Goal: Information Seeking & Learning: Learn about a topic

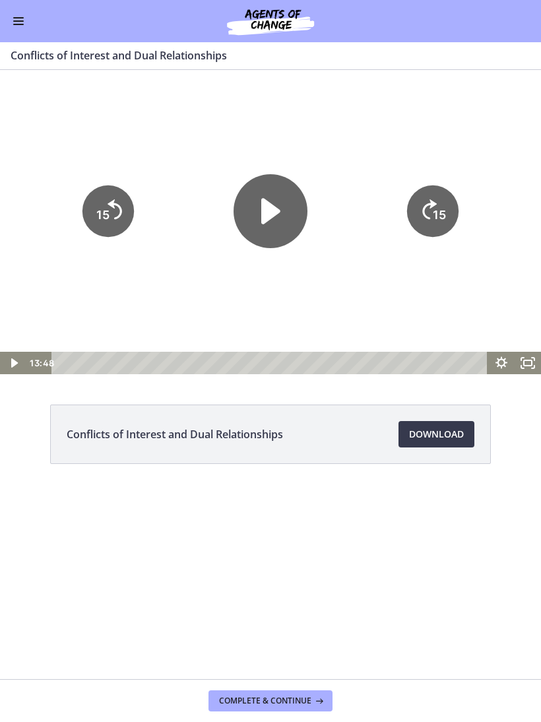
click at [267, 222] on icon "Play Video" at bounding box center [270, 211] width 19 height 26
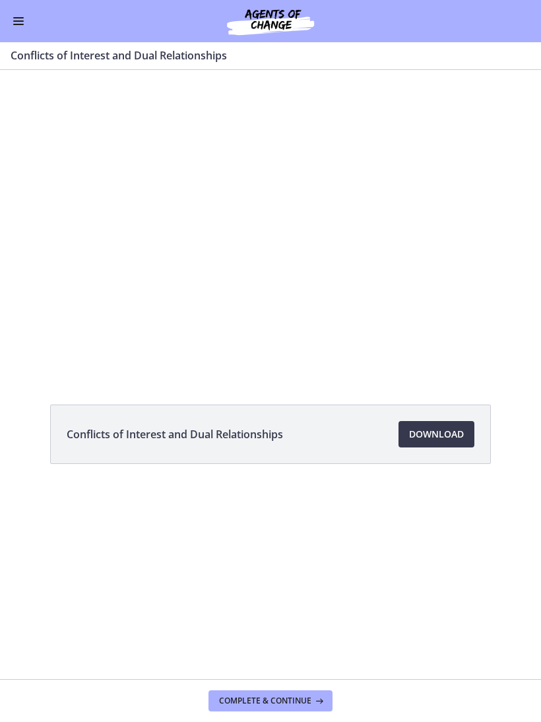
click at [382, 209] on div at bounding box center [270, 222] width 541 height 304
click at [522, 246] on div at bounding box center [270, 222] width 541 height 304
click at [507, 260] on div at bounding box center [270, 222] width 541 height 304
click at [516, 257] on div at bounding box center [270, 222] width 541 height 304
click at [518, 257] on div at bounding box center [270, 222] width 541 height 304
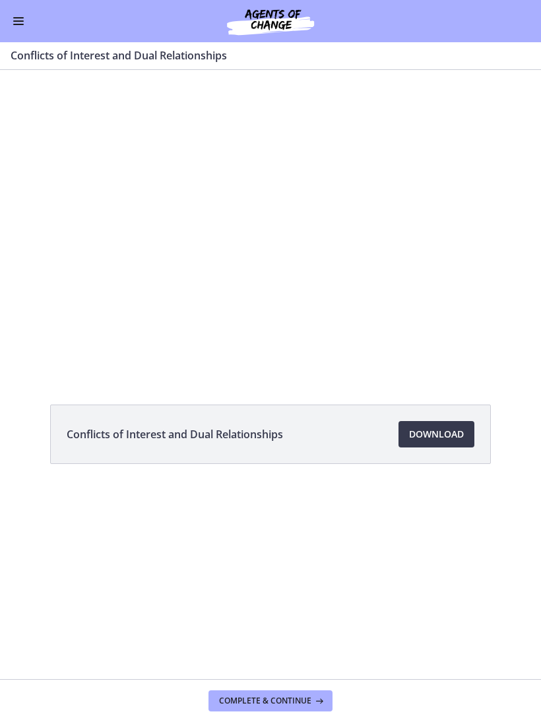
click at [519, 258] on div at bounding box center [270, 222] width 541 height 304
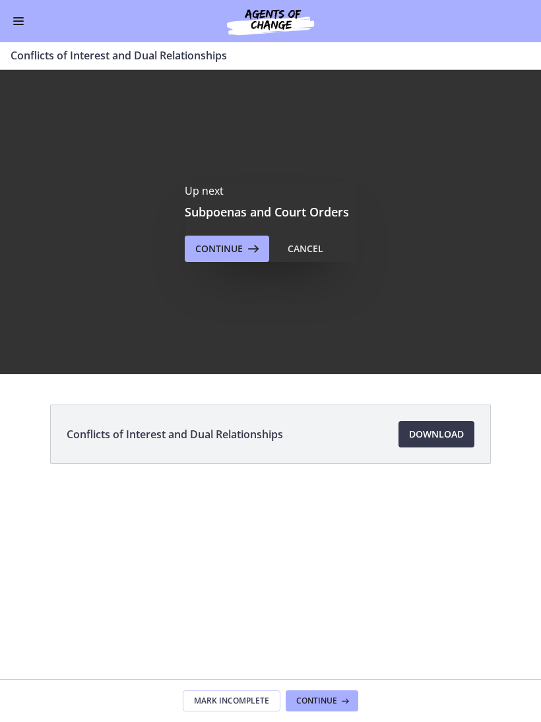
click at [353, 700] on button "Continue" at bounding box center [322, 701] width 73 height 21
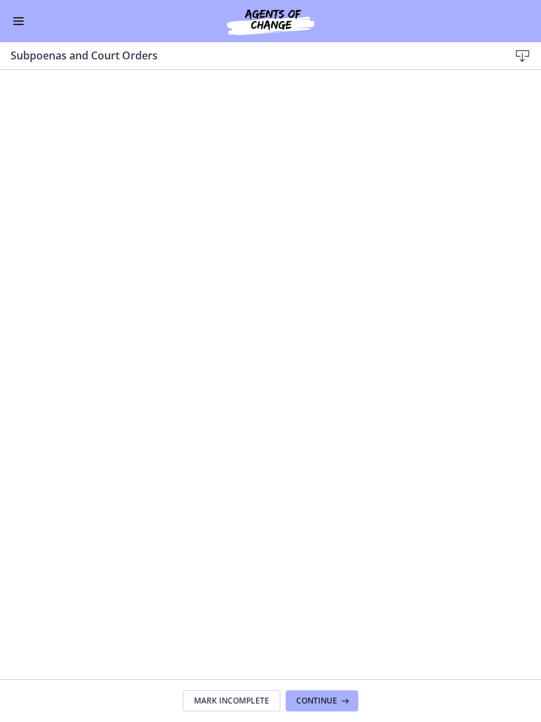
click at [334, 699] on span "Continue" at bounding box center [316, 701] width 41 height 11
